Goal: Task Accomplishment & Management: Manage account settings

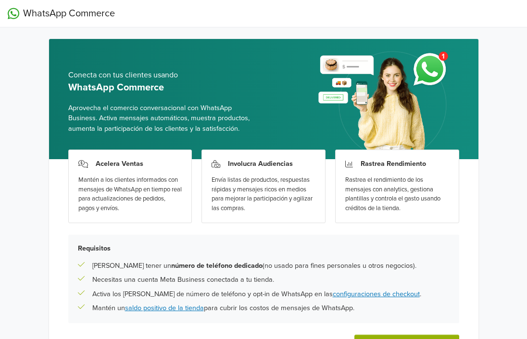
click at [515, 294] on div "WhatsApp Commerce Conecta con tus clientes usando WhatsApp Commerce Aprovecha e…" at bounding box center [263, 204] width 527 height 409
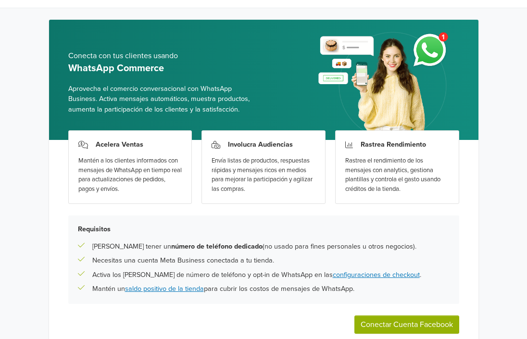
scroll to position [70, 0]
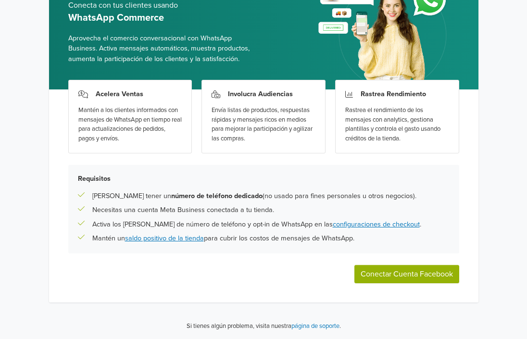
click at [445, 274] on button "Conectar Cuenta Facebook" at bounding box center [407, 274] width 105 height 18
click at [394, 268] on button "Conectar Cuenta Facebook" at bounding box center [407, 274] width 105 height 18
click at [380, 276] on button "Conectar Cuenta Facebook" at bounding box center [407, 274] width 105 height 18
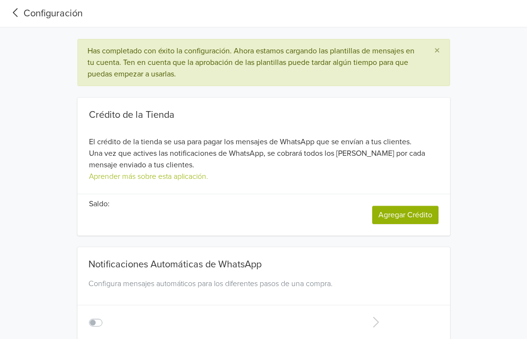
type input "+1"
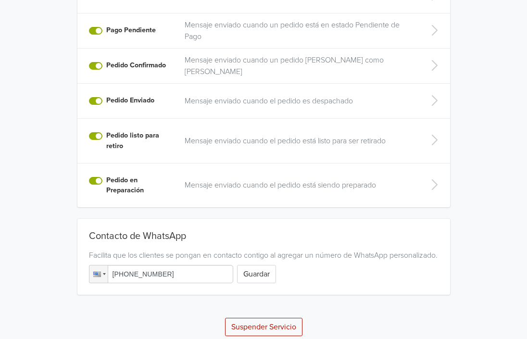
scroll to position [347, 0]
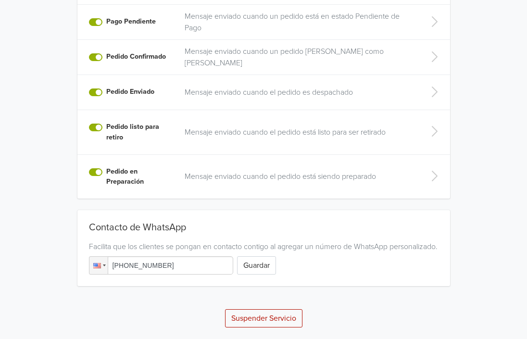
click at [151, 269] on input "[PHONE_NUMBER]" at bounding box center [161, 266] width 144 height 18
click at [95, 266] on div at bounding box center [97, 265] width 8 height 5
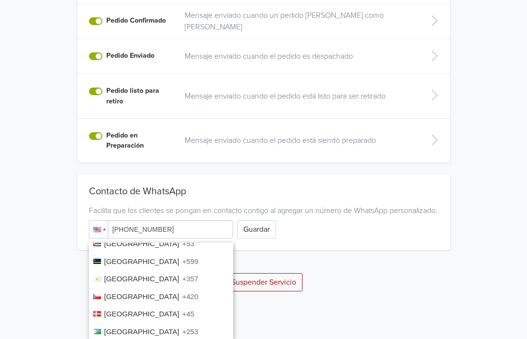
scroll to position [658, 0]
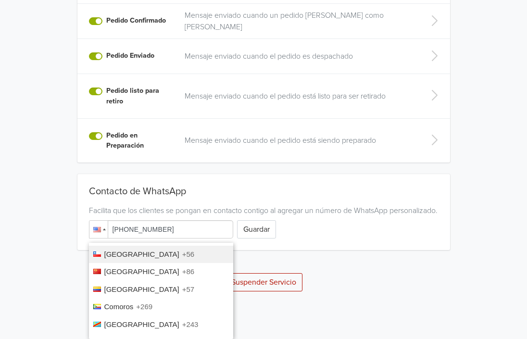
click at [190, 246] on li "Chile +56" at bounding box center [161, 255] width 144 height 18
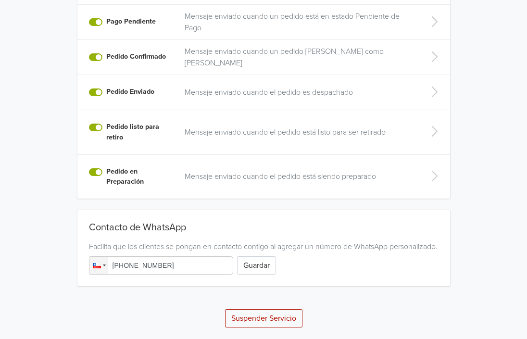
scroll to position [347, 0]
click at [166, 263] on input "[PHONE_NUMBER]" at bounding box center [161, 266] width 144 height 18
click at [181, 268] on input "[PHONE_NUMBER]" at bounding box center [161, 266] width 144 height 18
type input "[PHONE_NUMBER]"
click at [242, 269] on button "Guardar" at bounding box center [256, 266] width 39 height 18
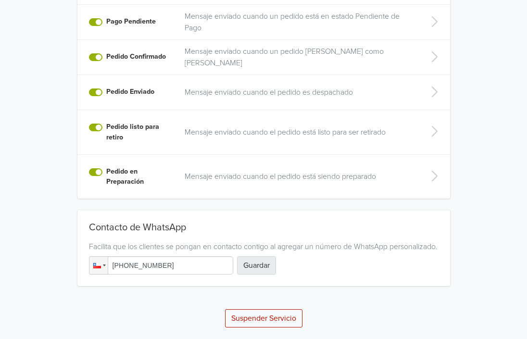
scroll to position [0, 0]
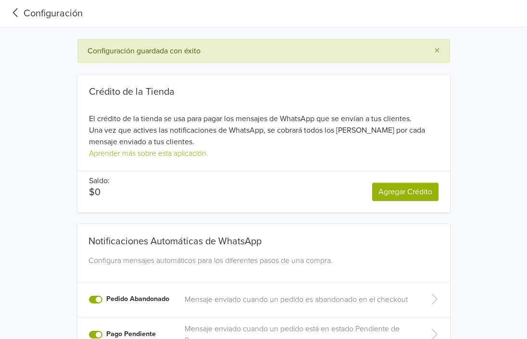
click at [473, 203] on div "Crédito de la Tienda El crédito de la tienda se usa para pagar los mensajes de …" at bounding box center [264, 138] width 448 height 150
click at [14, 7] on icon at bounding box center [16, 12] width 16 height 13
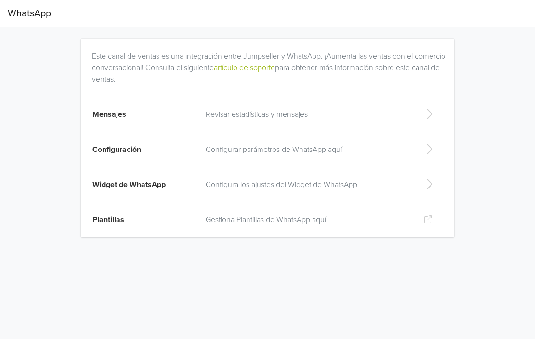
click at [240, 149] on p "Configurar parámetros de WhatsApp aquí" at bounding box center [306, 150] width 203 height 12
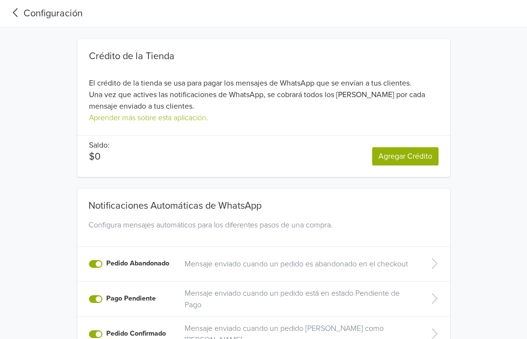
click at [14, 11] on icon at bounding box center [15, 12] width 5 height 9
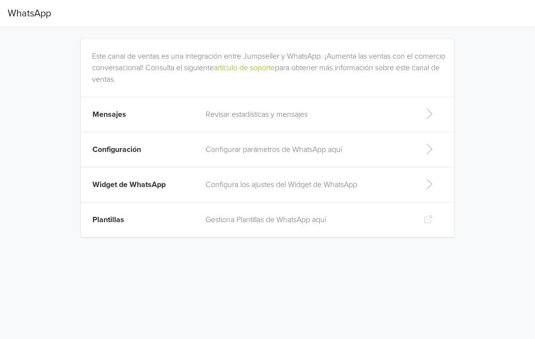
click at [223, 114] on p "Revisar estadísticas y mensajes" at bounding box center [306, 115] width 203 height 12
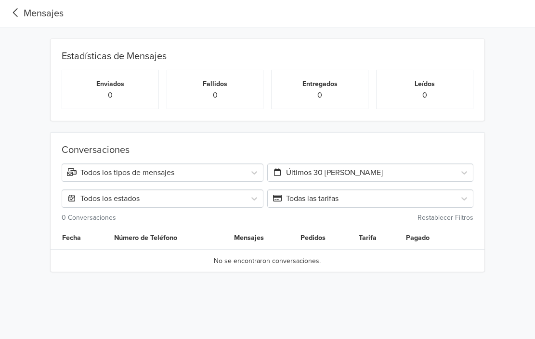
click at [20, 8] on icon at bounding box center [16, 12] width 16 height 13
